Goal: Task Accomplishment & Management: Use online tool/utility

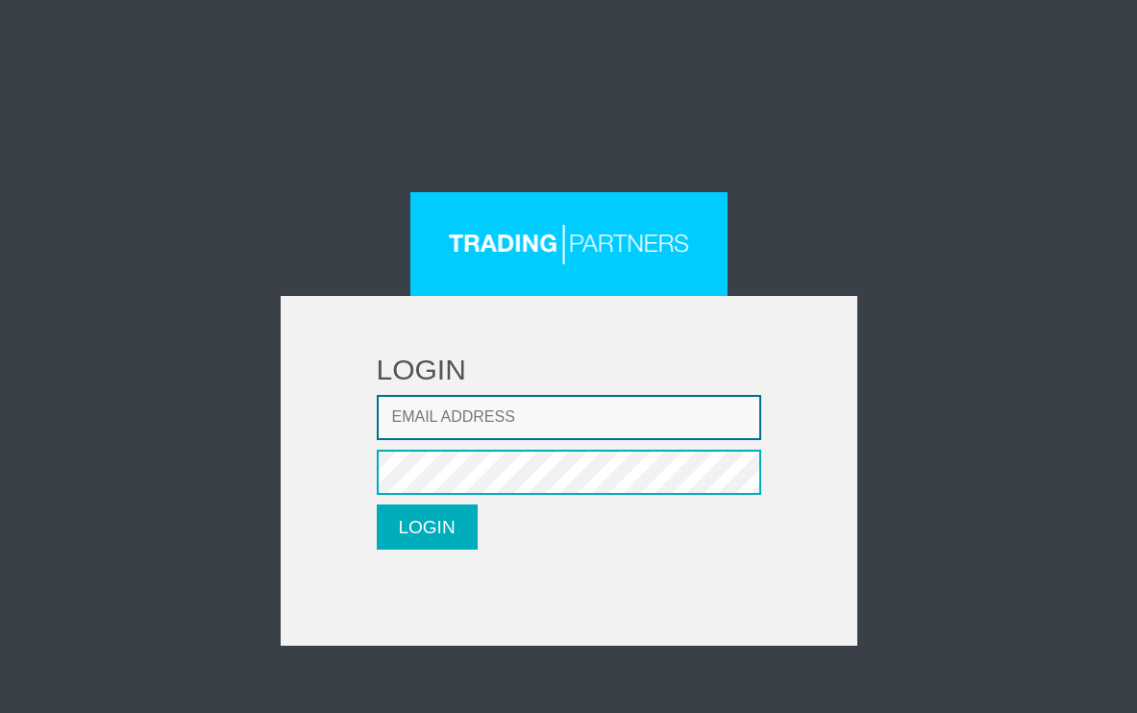
type input "adil.custovic85@gmail.com"
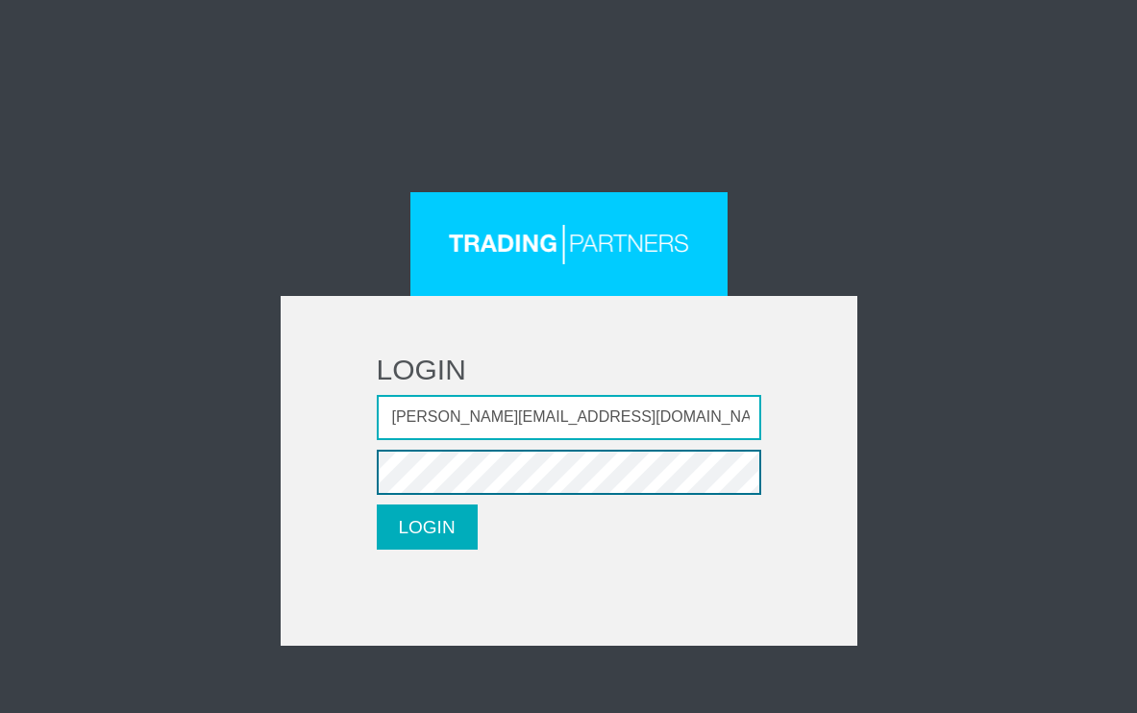
click at [427, 527] on button "LOGIN" at bounding box center [427, 527] width 101 height 45
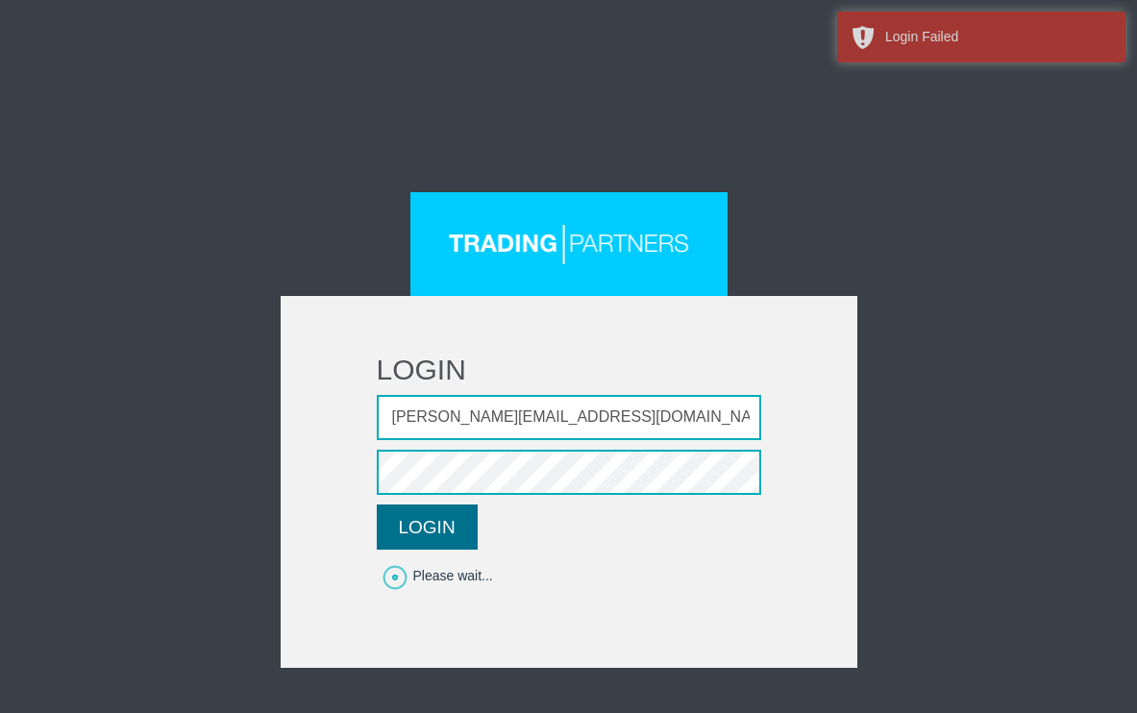
click at [462, 530] on button "LOGIN" at bounding box center [427, 527] width 101 height 45
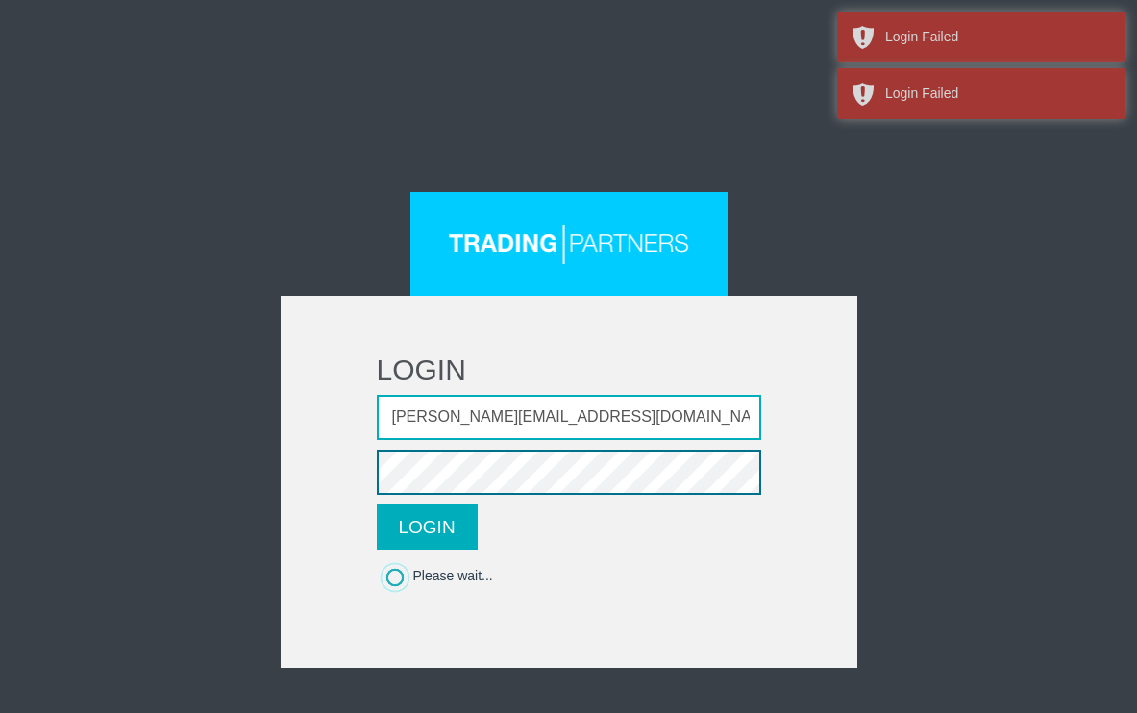
click at [104, 474] on div "LOGIN Email address adil.custovic85@gmail.com Password LOGIN Please wait..." at bounding box center [569, 430] width 932 height 476
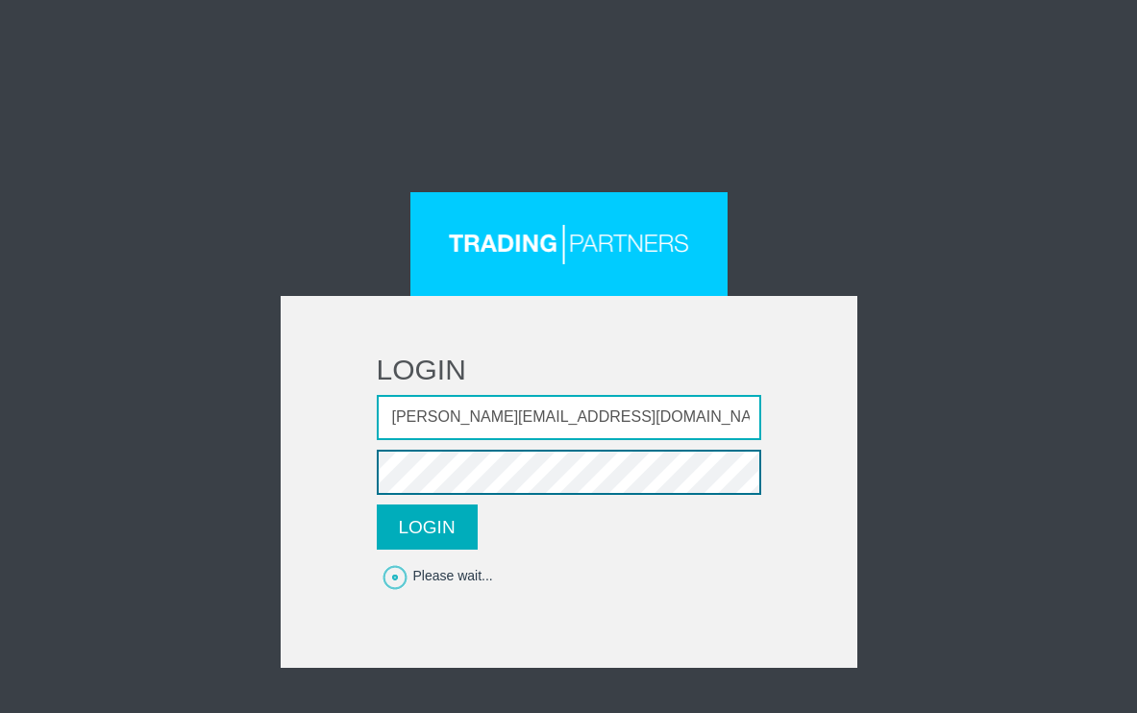
click at [427, 527] on button "LOGIN" at bounding box center [427, 527] width 101 height 45
drag, startPoint x: 439, startPoint y: 527, endPoint x: 437, endPoint y: 510, distance: 16.4
click at [439, 526] on button "LOGIN" at bounding box center [427, 527] width 101 height 45
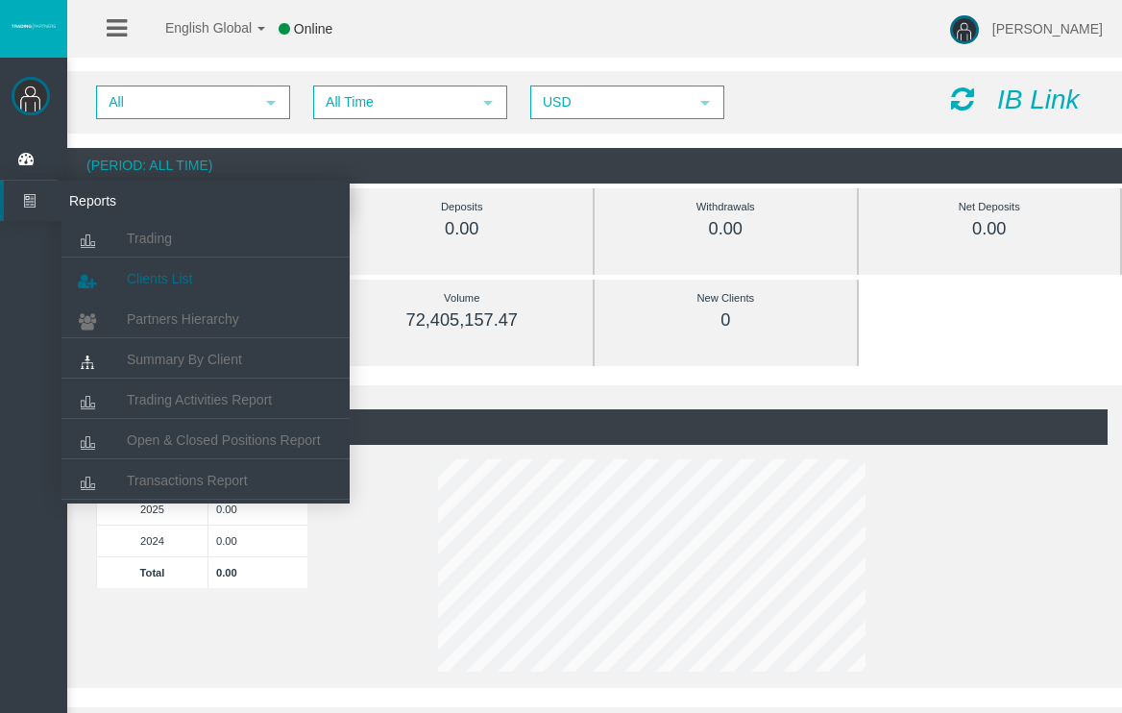
click at [183, 290] on link "Clients List" at bounding box center [206, 278] width 288 height 35
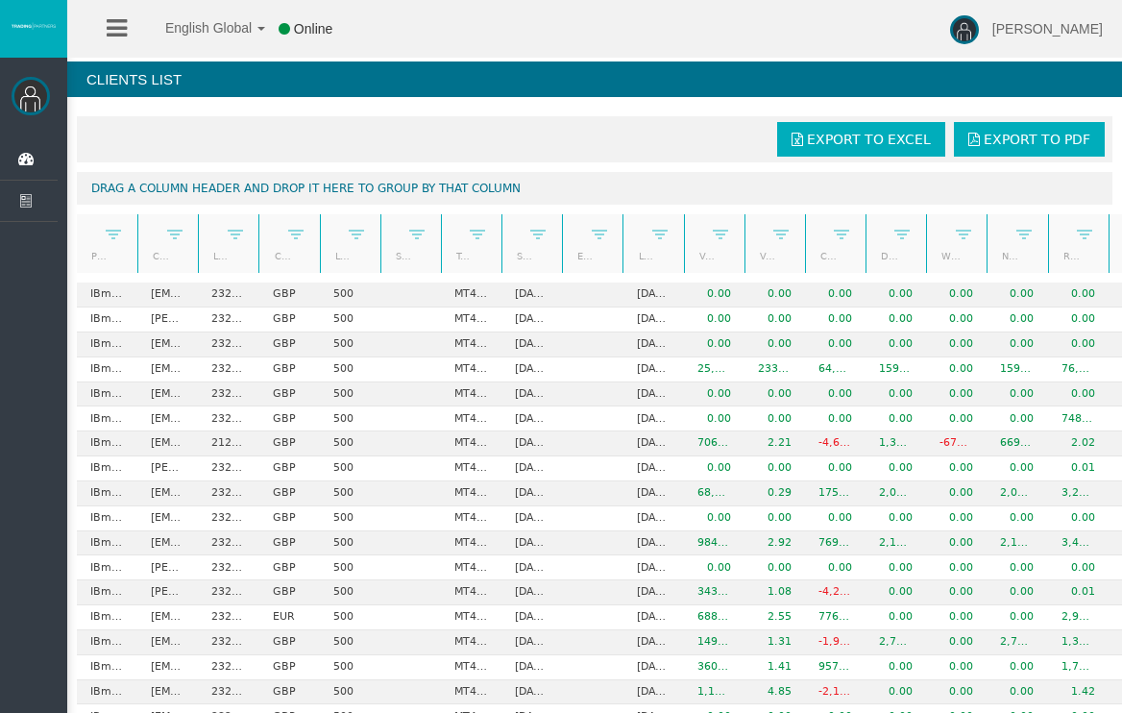
scroll to position [916, 0]
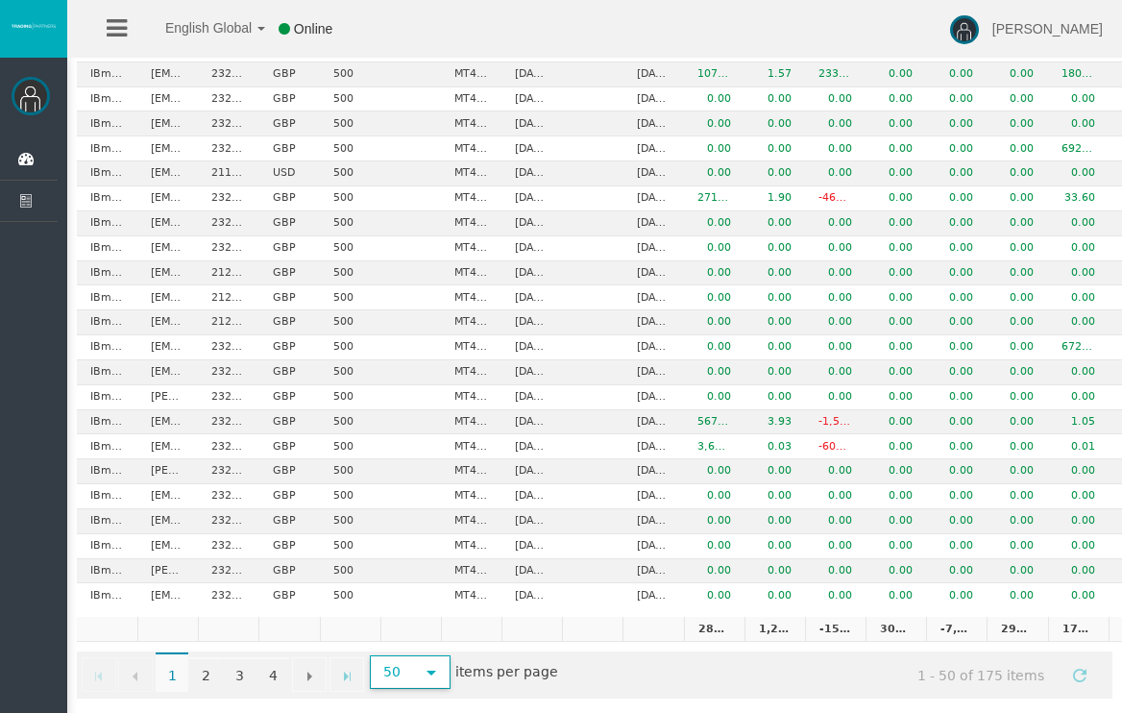
click at [424, 665] on span "select" at bounding box center [431, 672] width 15 height 15
click at [422, 629] on li "1000" at bounding box center [409, 618] width 76 height 31
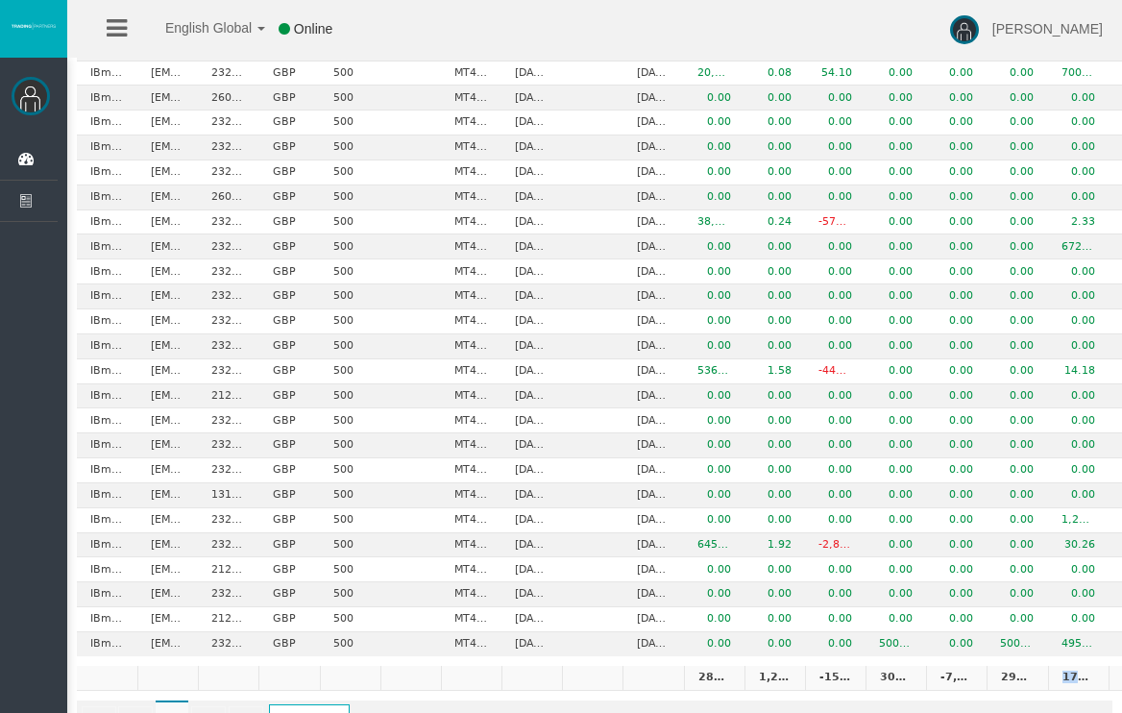
scroll to position [0, 136]
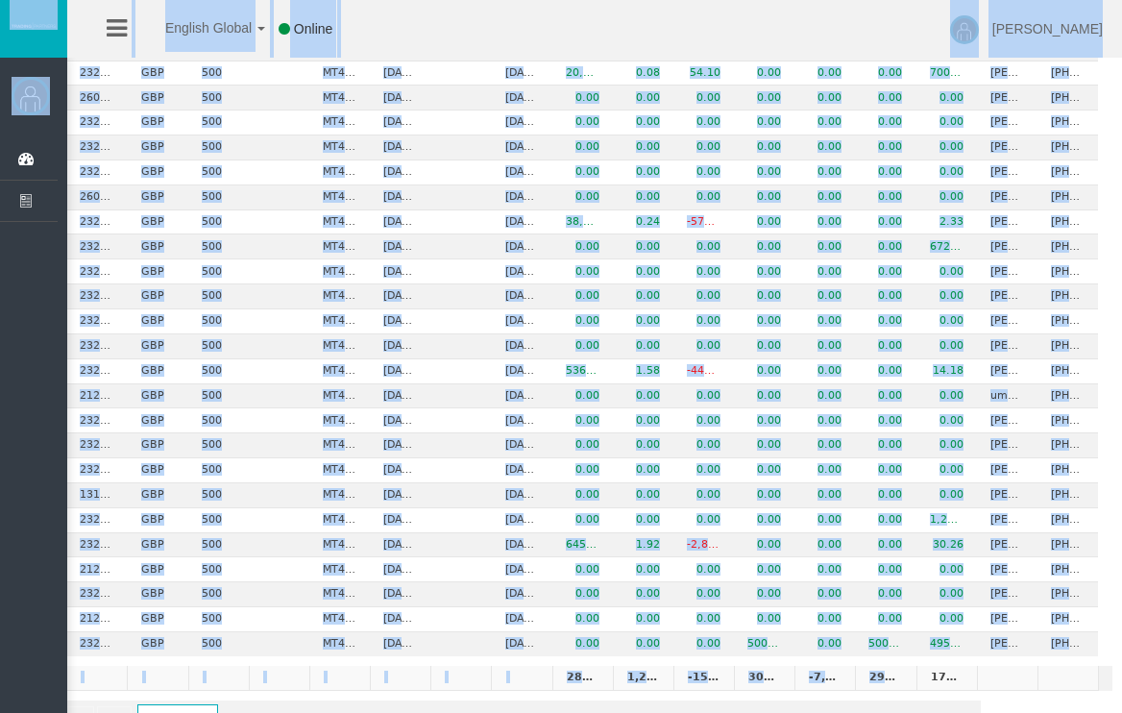
drag, startPoint x: 1019, startPoint y: 609, endPoint x: 1151, endPoint y: 599, distance: 133.0
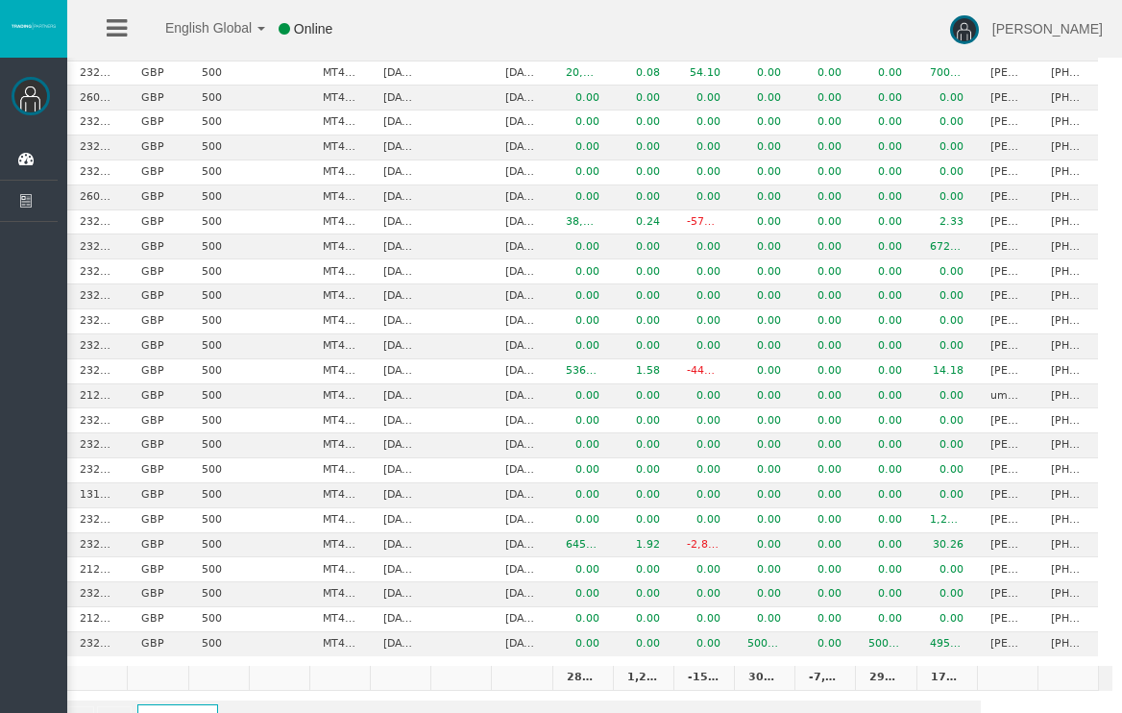
click at [956, 666] on td "174,474.65" at bounding box center [947, 678] width 61 height 25
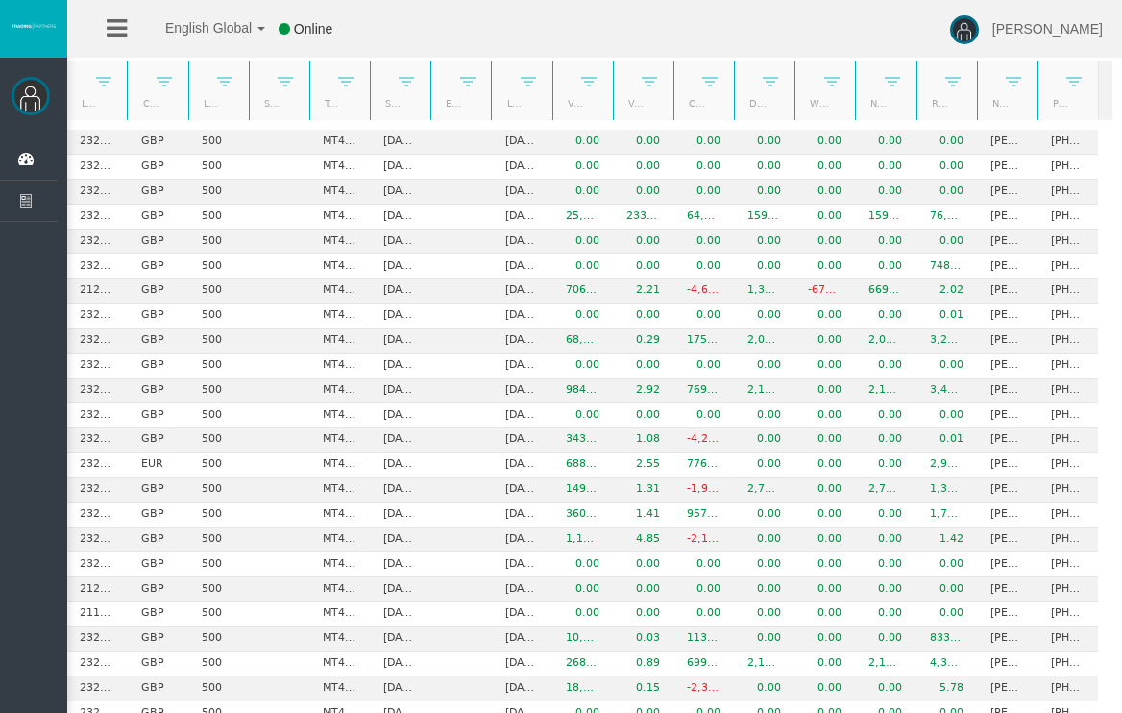
scroll to position [0, 0]
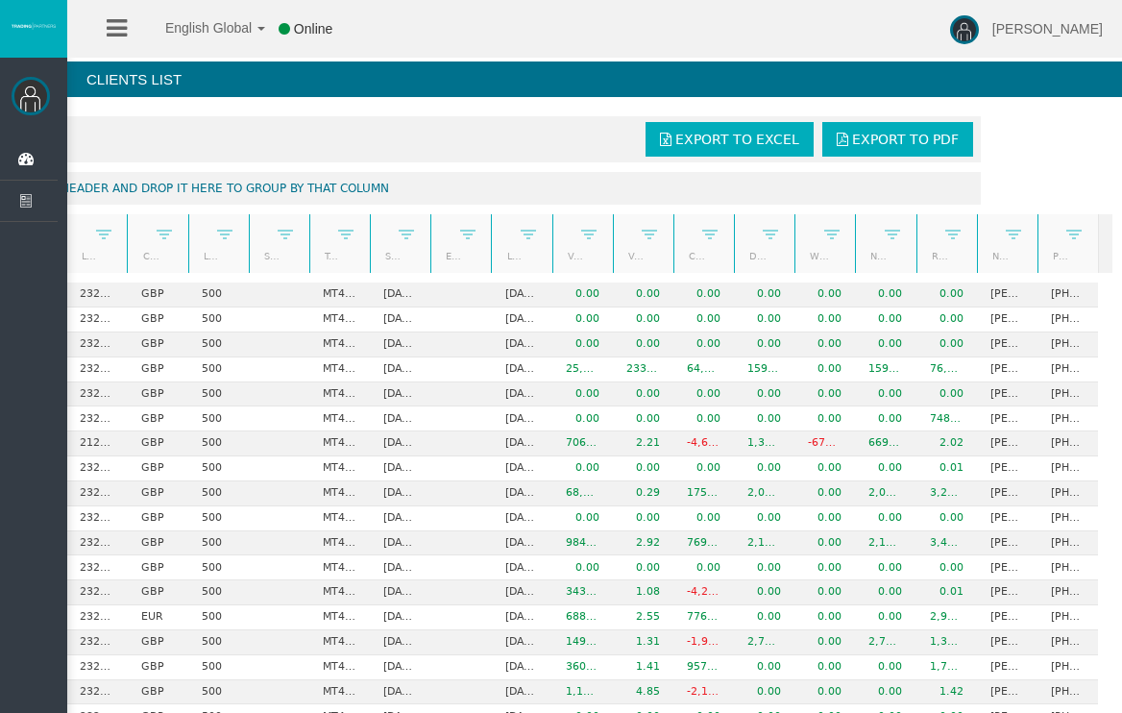
click at [736, 137] on span "Export to Excel" at bounding box center [738, 139] width 124 height 15
